Goal: Navigation & Orientation: Find specific page/section

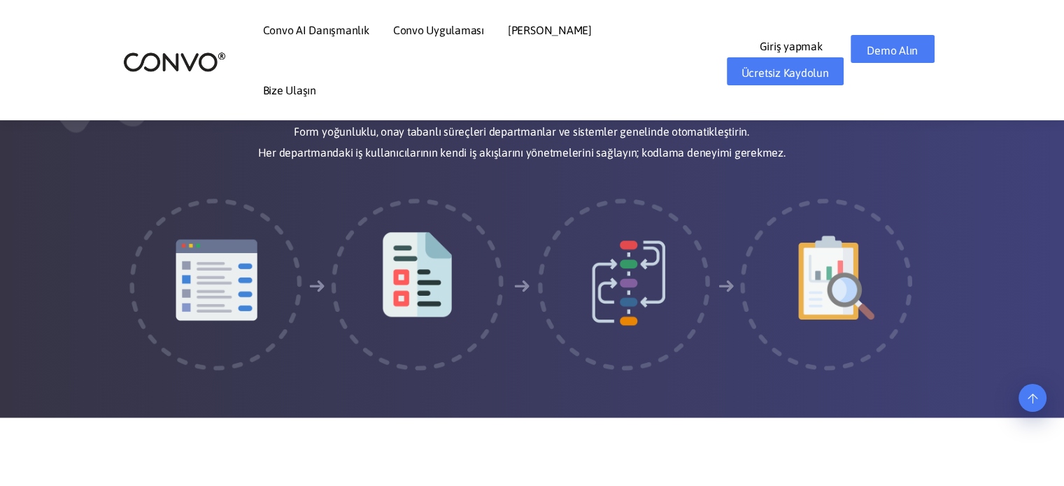
scroll to position [2099, 0]
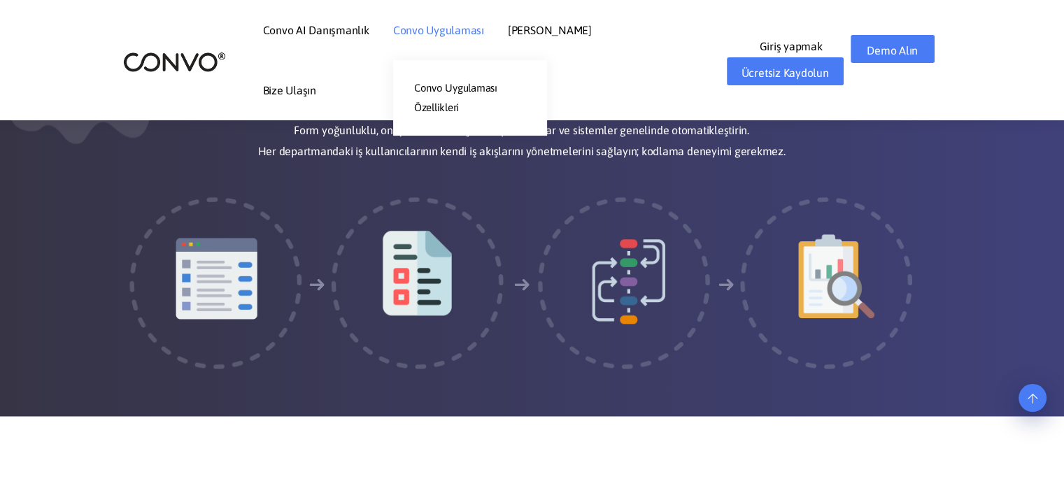
click at [435, 24] on font "Convo Uygulaması" at bounding box center [438, 30] width 91 height 13
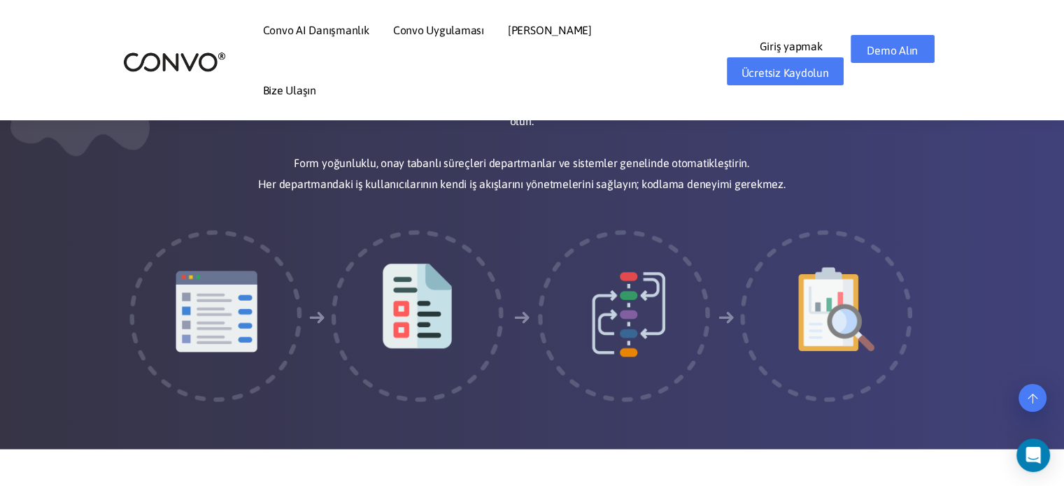
scroll to position [2099, 0]
